Goal: Understand process/instructions: Learn about a topic

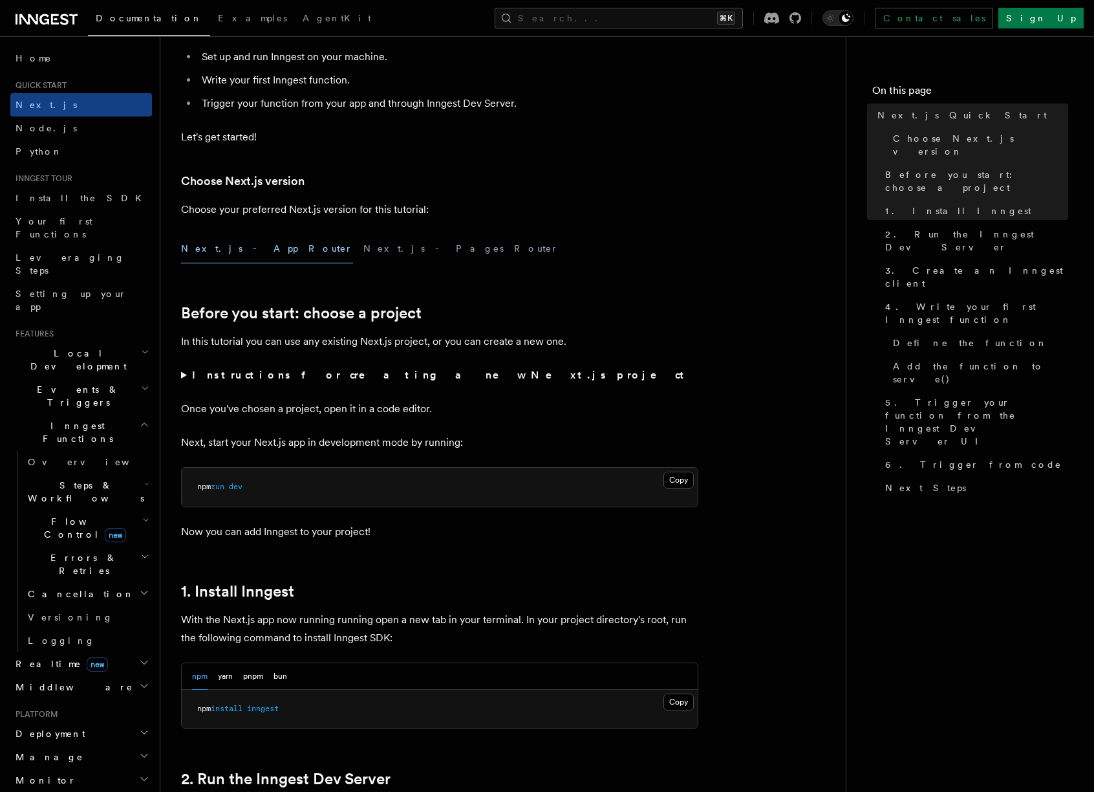
scroll to position [193, 0]
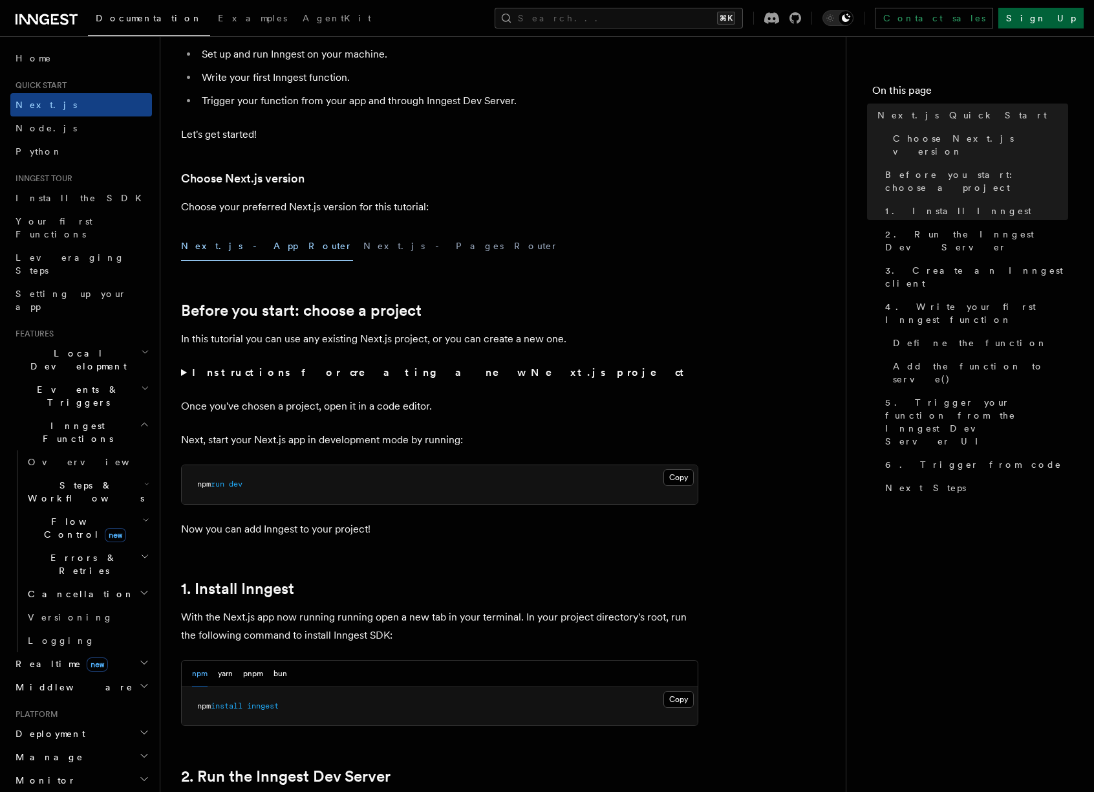
click at [1061, 20] on link "Sign Up" at bounding box center [1041, 18] width 85 height 21
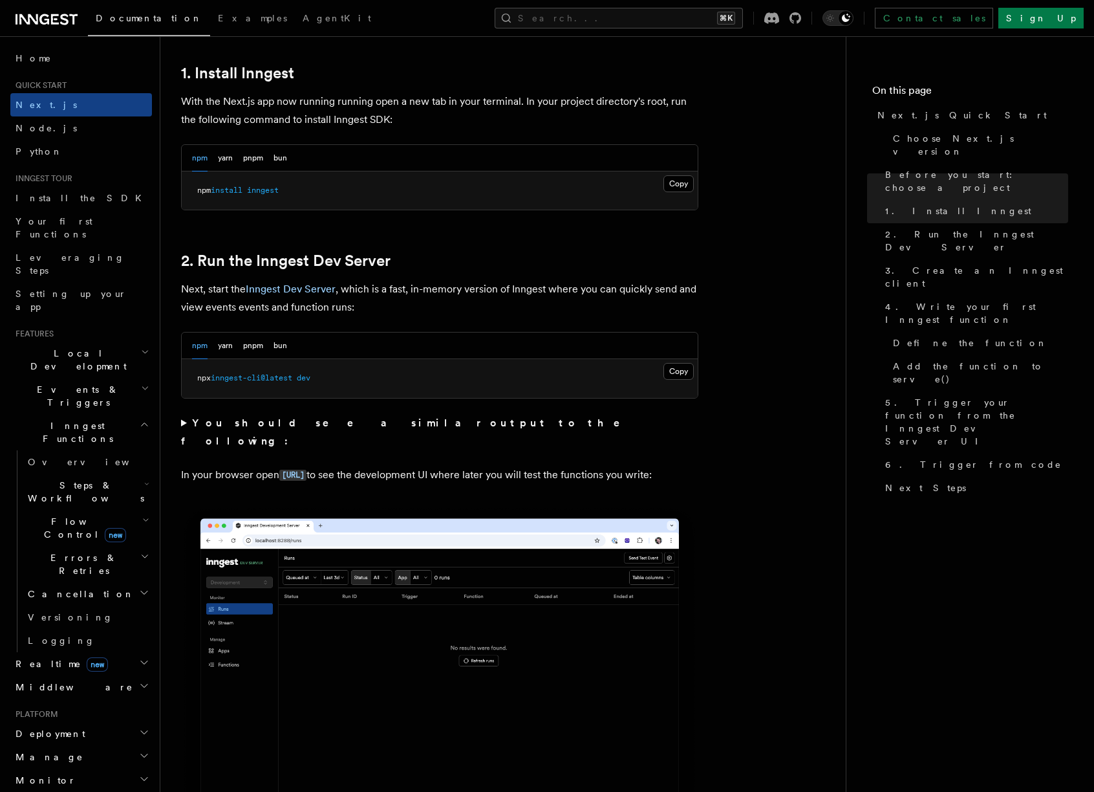
scroll to position [695, 0]
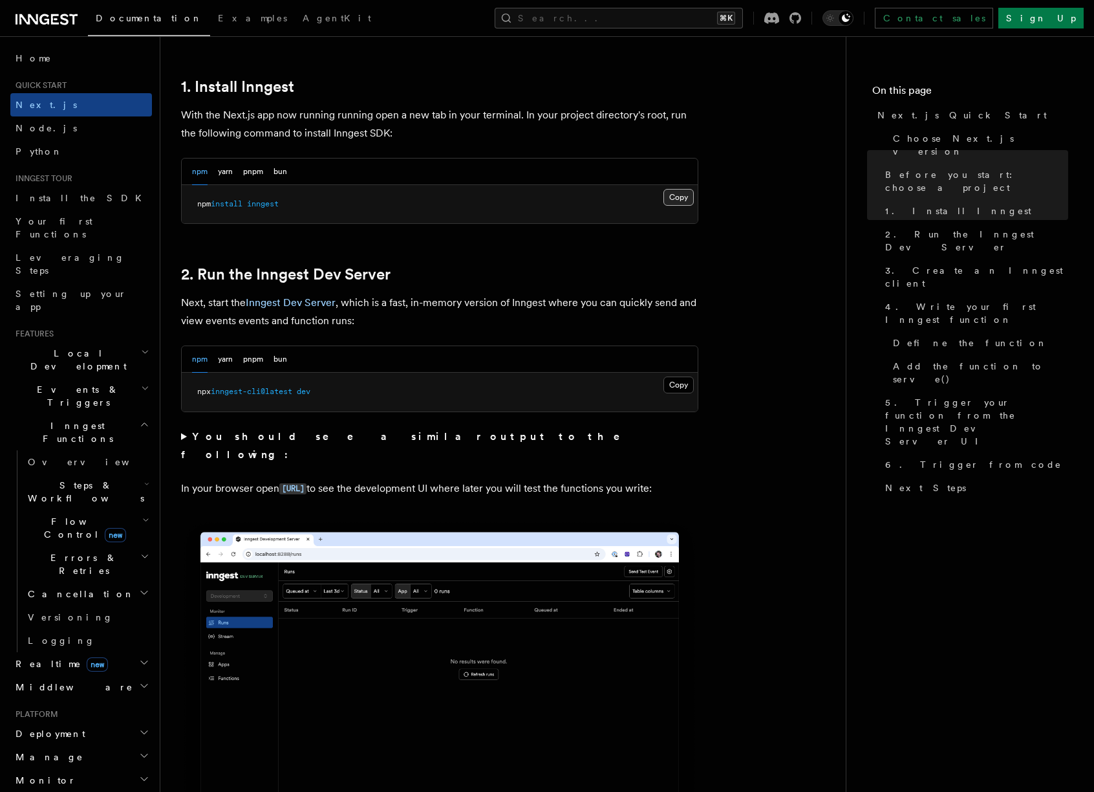
click at [688, 200] on button "Copy Copied" at bounding box center [679, 197] width 30 height 17
click at [676, 385] on button "Copy Copied" at bounding box center [679, 384] width 30 height 17
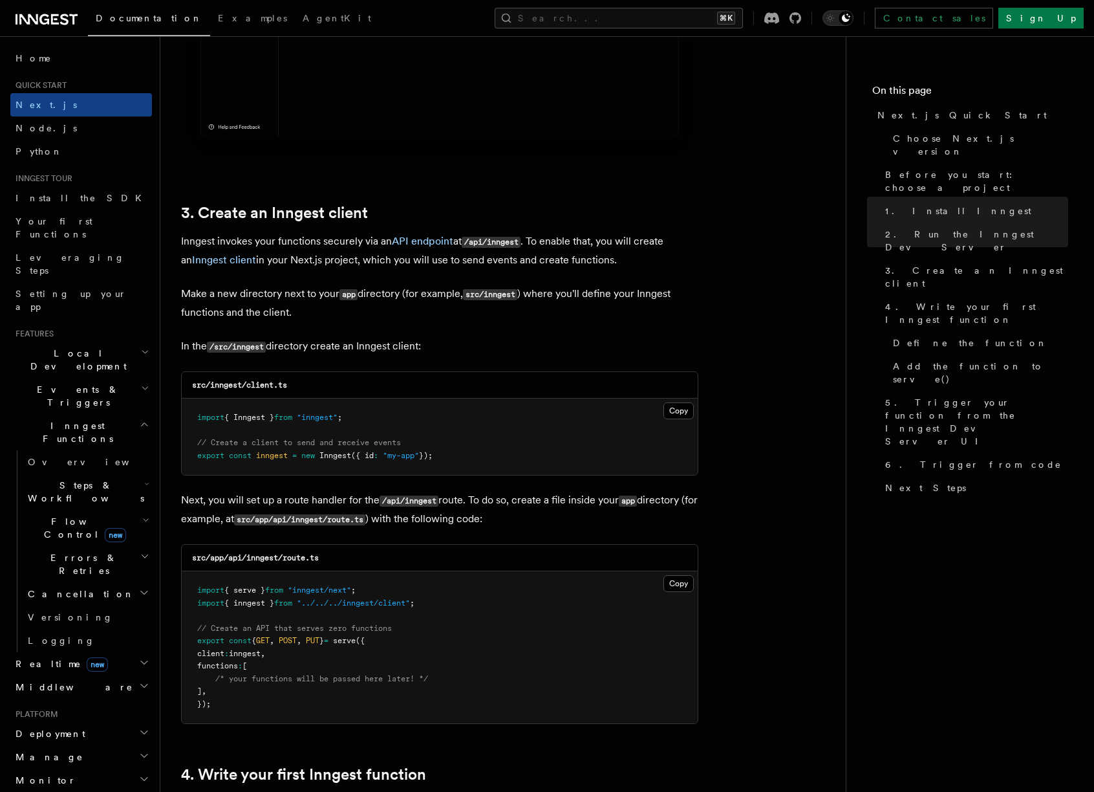
scroll to position [1378, 0]
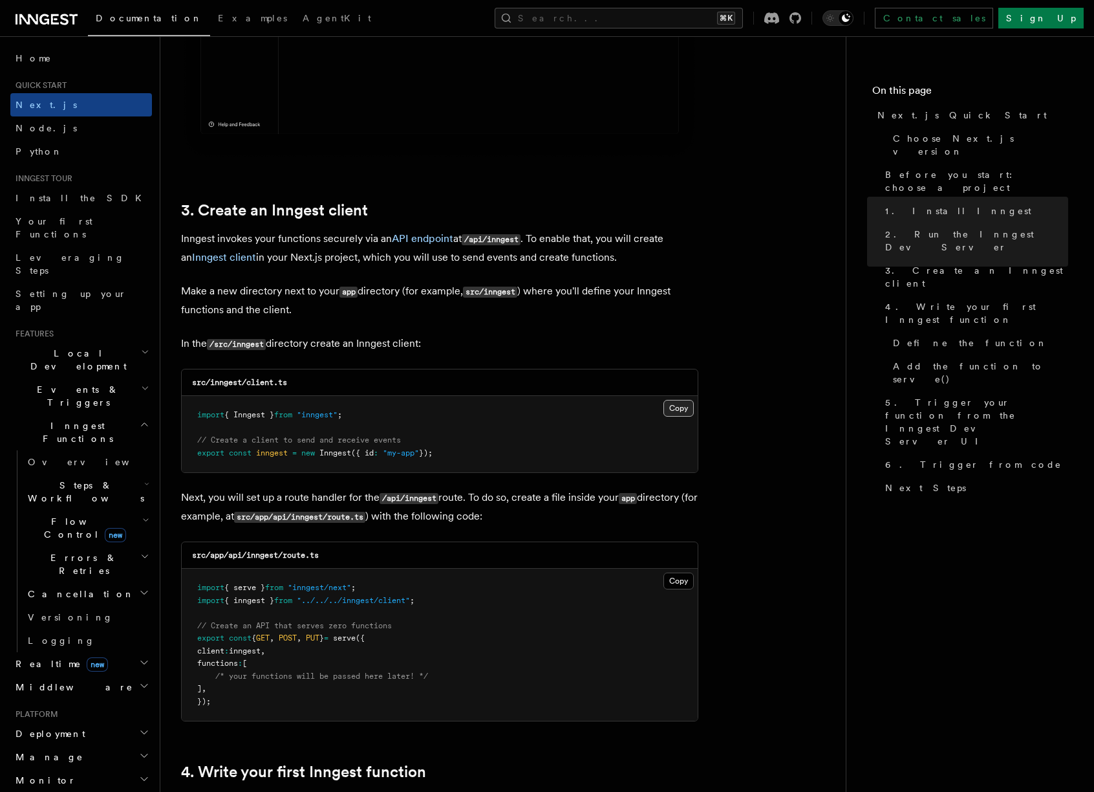
click at [687, 416] on button "Copy Copied" at bounding box center [679, 408] width 30 height 17
click at [676, 583] on button "Copy Copied" at bounding box center [679, 580] width 30 height 17
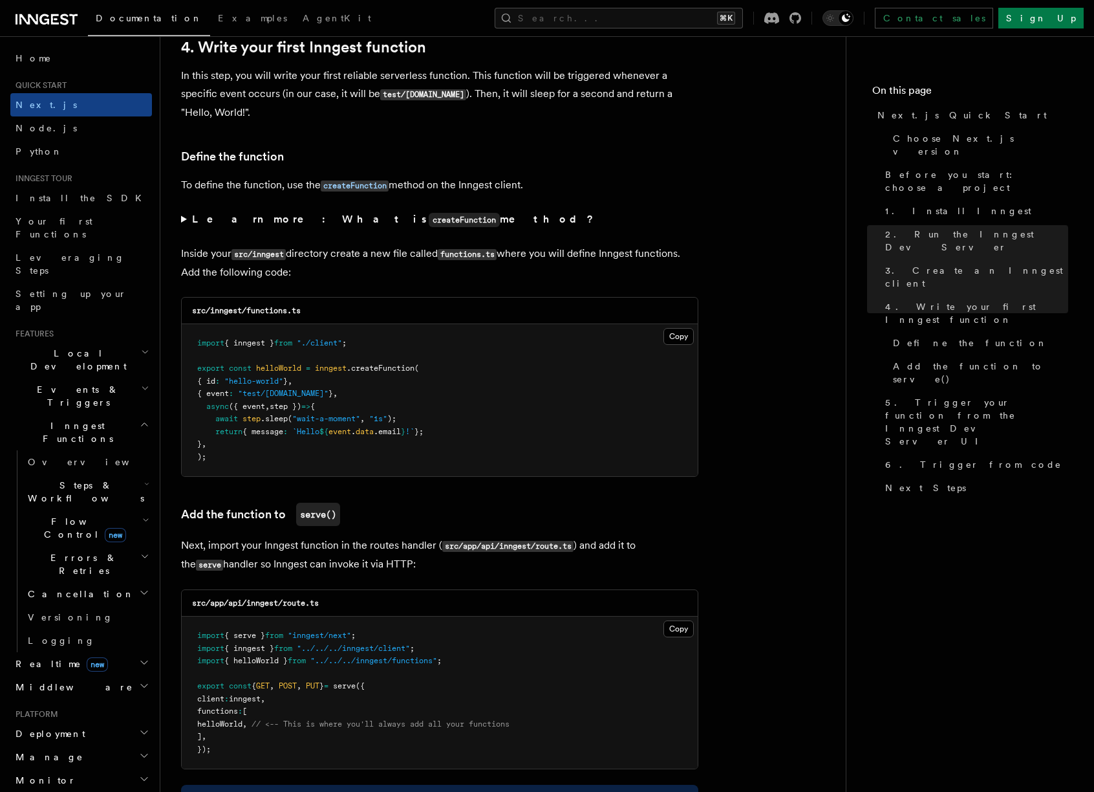
scroll to position [2113, 0]
